Goal: Check status: Check status

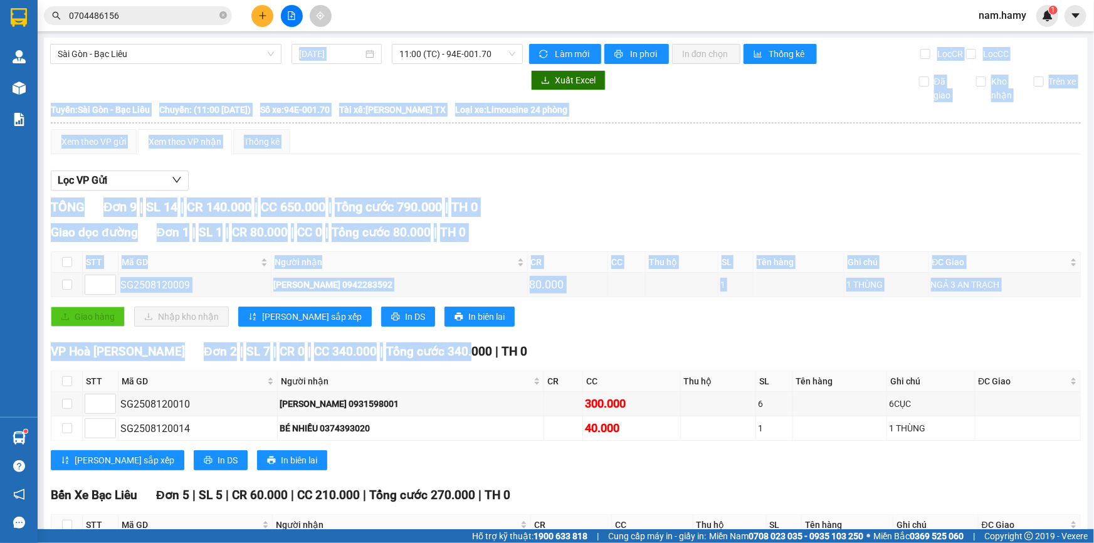
click at [469, 160] on div "Xem theo VP gửi Xem theo [PERSON_NAME] Thống kê Lọc VP Gửi [PERSON_NAME] 9 | S…" at bounding box center [566, 475] width 1030 height 693
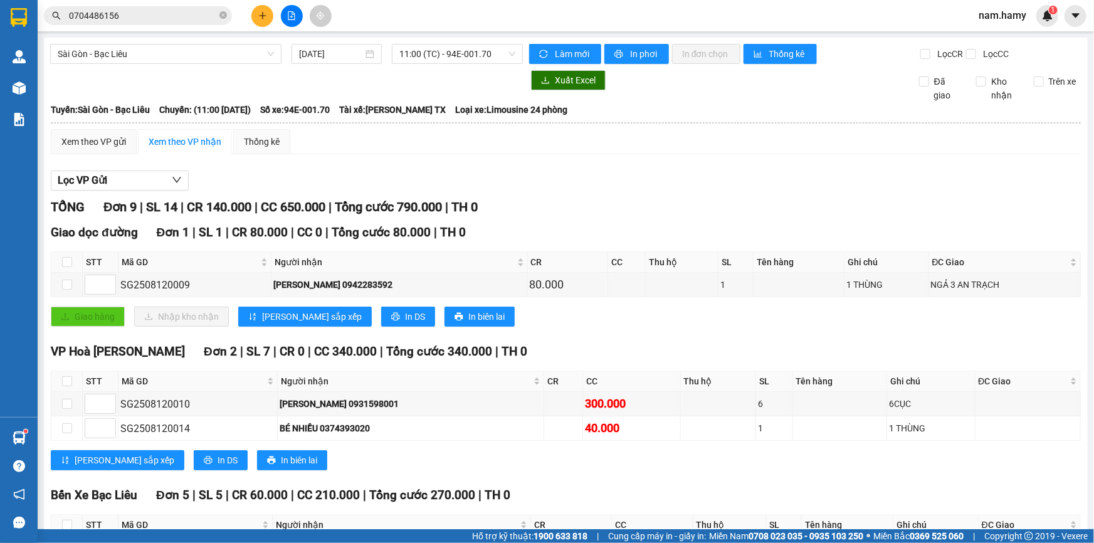
click at [288, 11] on icon "file-add" at bounding box center [291, 15] width 9 height 9
click at [415, 45] on span "11:00 (TC) - 94E-001.70" at bounding box center [457, 54] width 116 height 19
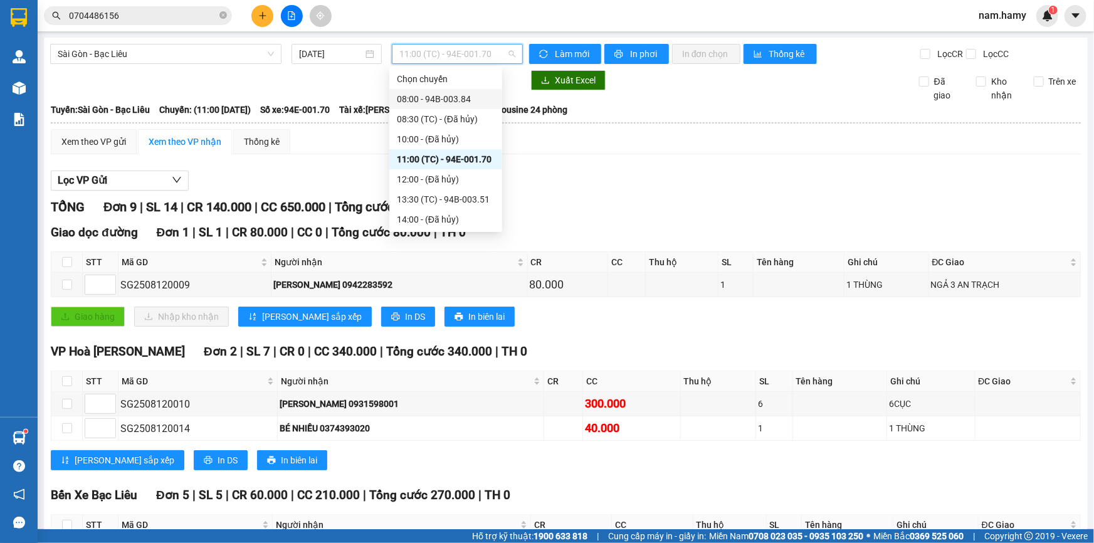
click at [435, 98] on div "08:00 - 94B-003.84" at bounding box center [446, 99] width 98 height 14
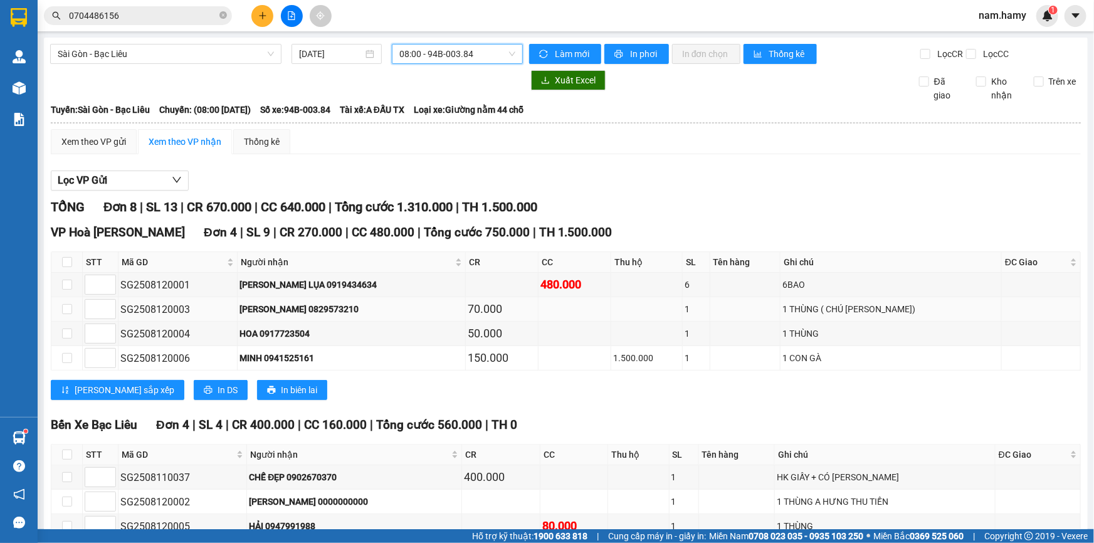
scroll to position [96, 0]
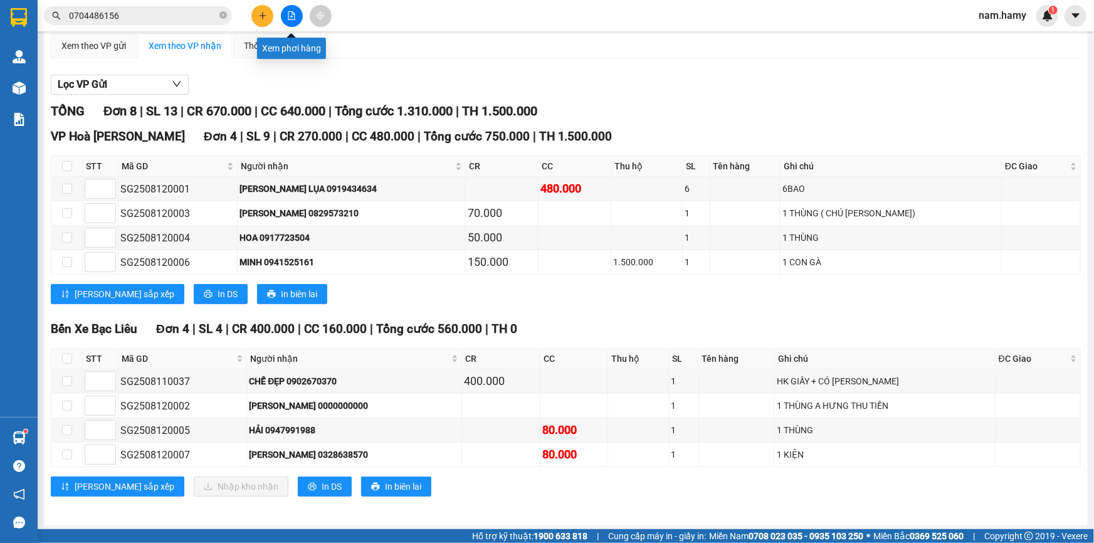
click at [292, 15] on icon "file-add" at bounding box center [291, 15] width 9 height 9
click at [224, 12] on icon "close-circle" at bounding box center [223, 15] width 8 height 8
click at [183, 13] on input "text" at bounding box center [143, 16] width 148 height 14
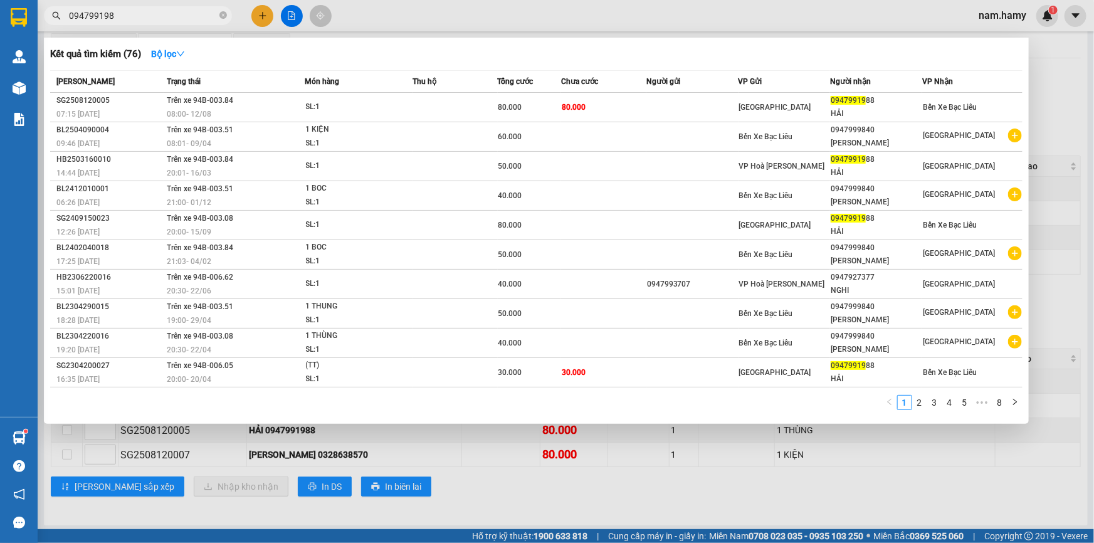
type input "0947991988"
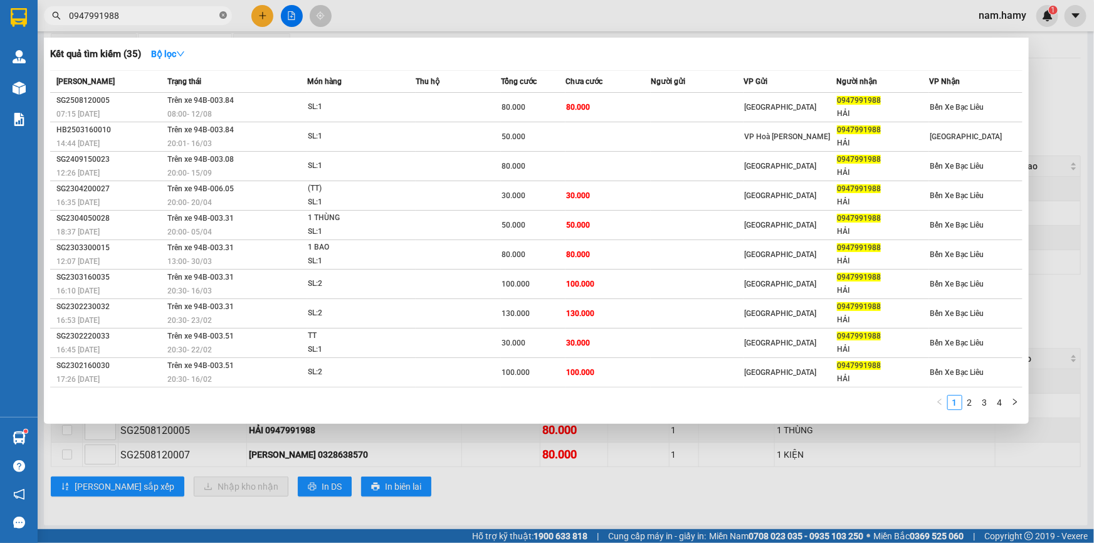
click at [221, 19] on span at bounding box center [223, 16] width 8 height 12
